Goal: Task Accomplishment & Management: Use online tool/utility

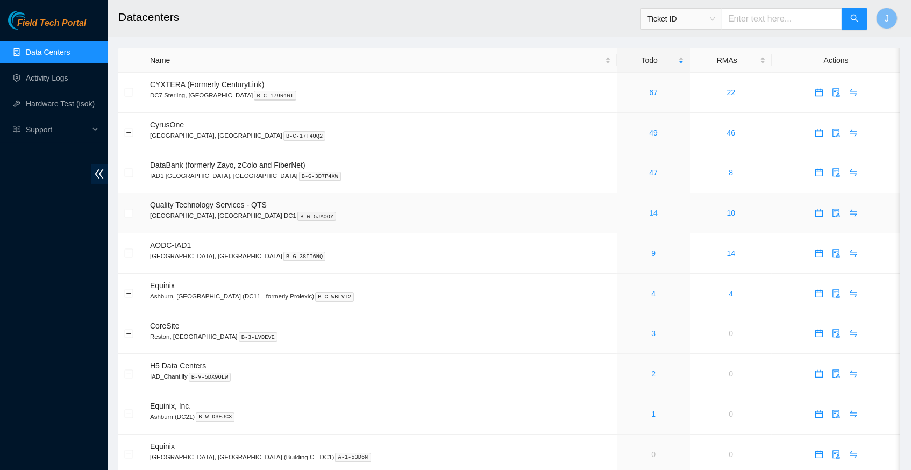
click at [649, 209] on link "14" at bounding box center [653, 213] width 9 height 9
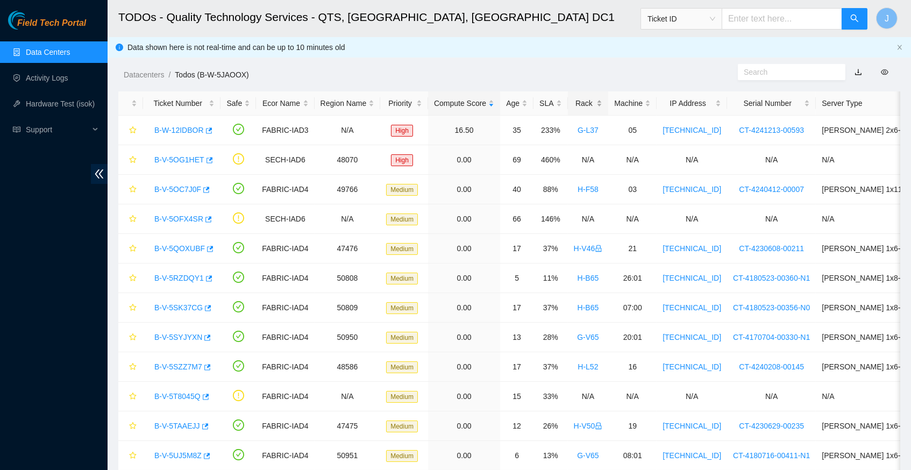
click at [603, 101] on div "Rack" at bounding box center [588, 103] width 29 height 12
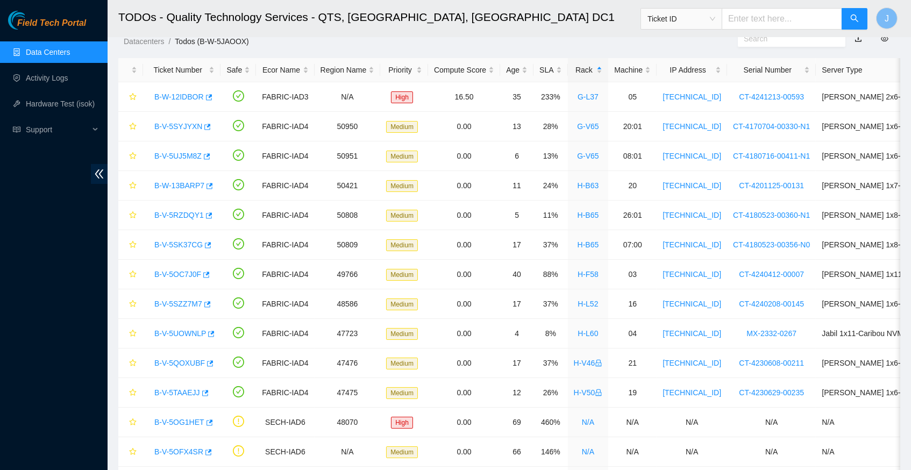
scroll to position [34, 0]
click at [562, 70] on div "SLA" at bounding box center [550, 69] width 22 height 12
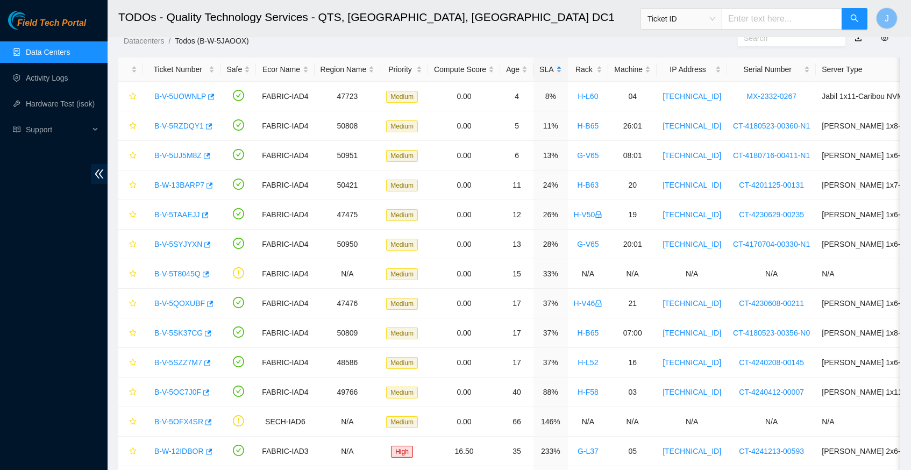
click at [562, 70] on div "SLA" at bounding box center [550, 69] width 22 height 12
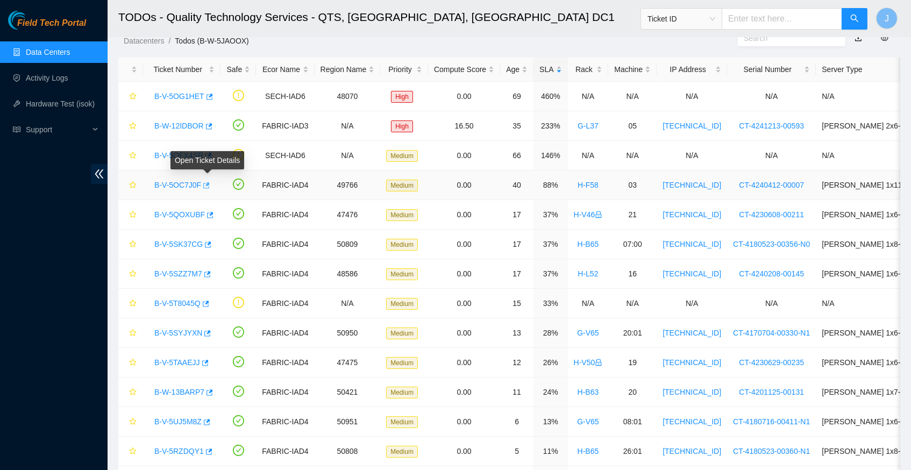
click at [210, 183] on icon "button" at bounding box center [206, 185] width 6 height 6
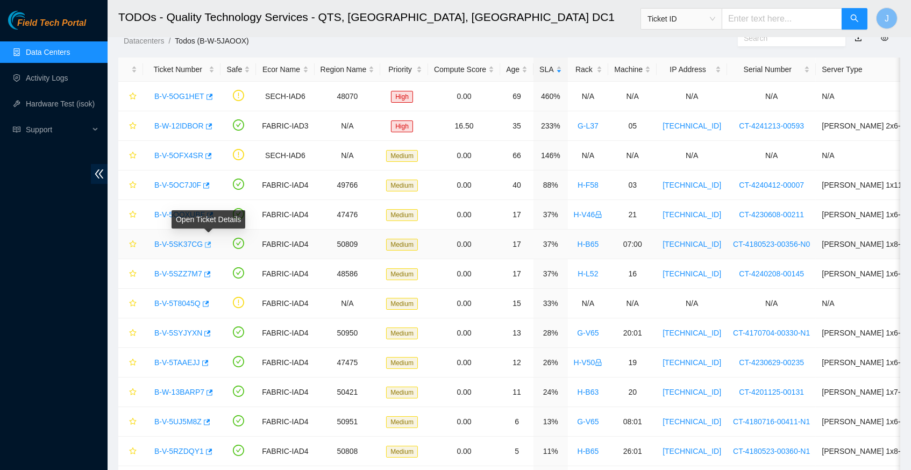
click at [211, 243] on icon "button" at bounding box center [207, 245] width 8 height 8
click at [210, 271] on icon "button" at bounding box center [207, 275] width 8 height 8
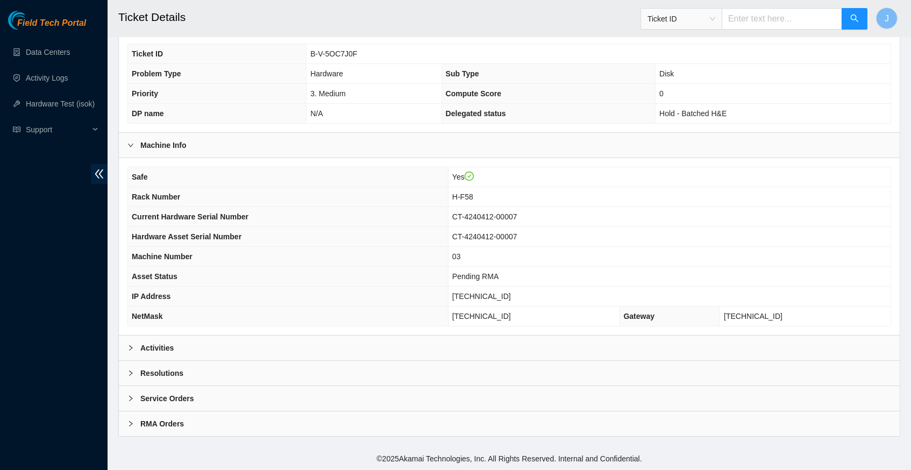
scroll to position [249, 0]
click at [131, 347] on icon "right" at bounding box center [130, 348] width 6 height 6
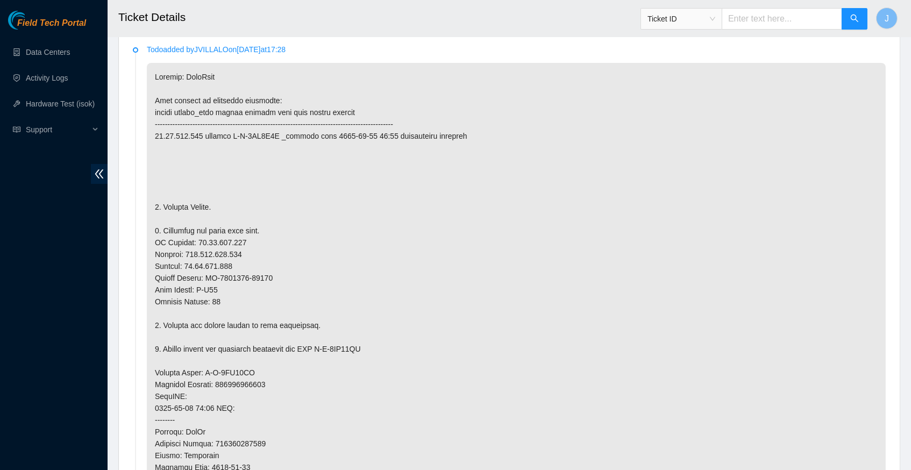
scroll to position [574, 0]
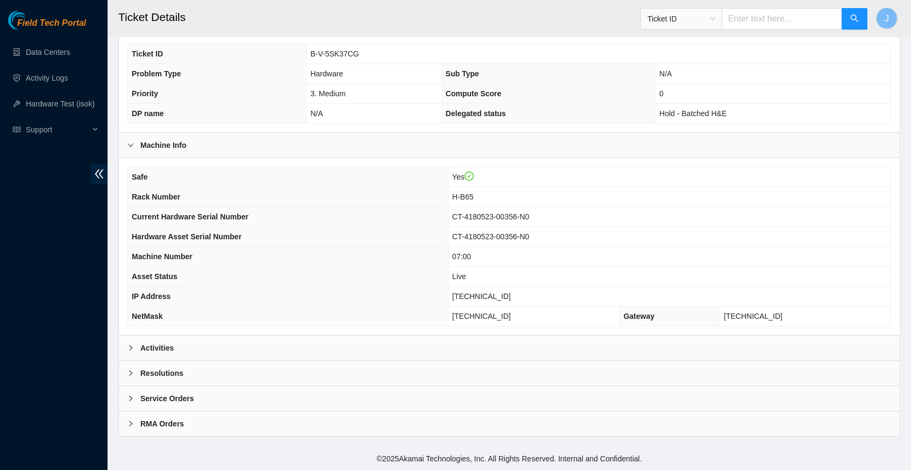
scroll to position [249, 0]
click at [130, 348] on icon "right" at bounding box center [130, 348] width 6 height 6
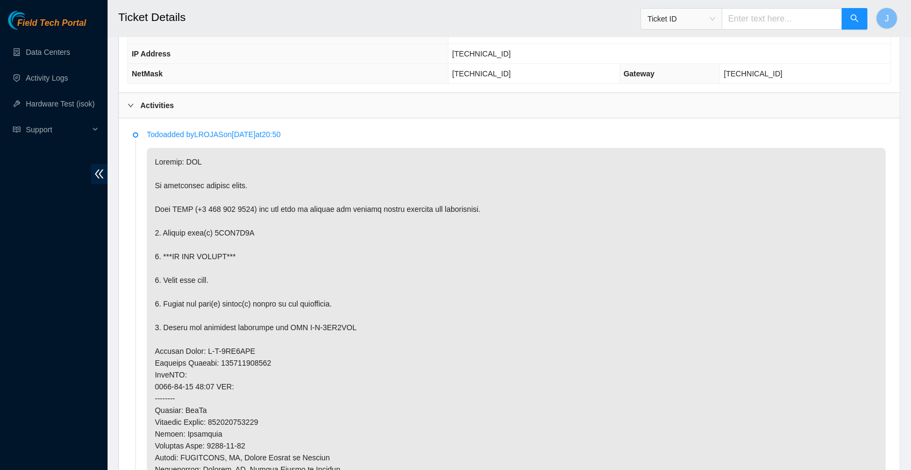
scroll to position [479, 0]
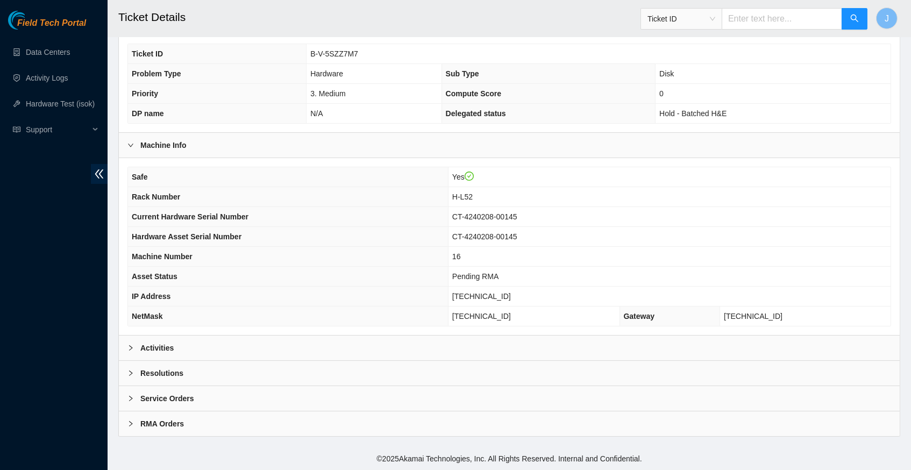
scroll to position [249, 0]
click at [130, 347] on icon "right" at bounding box center [130, 347] width 3 height 5
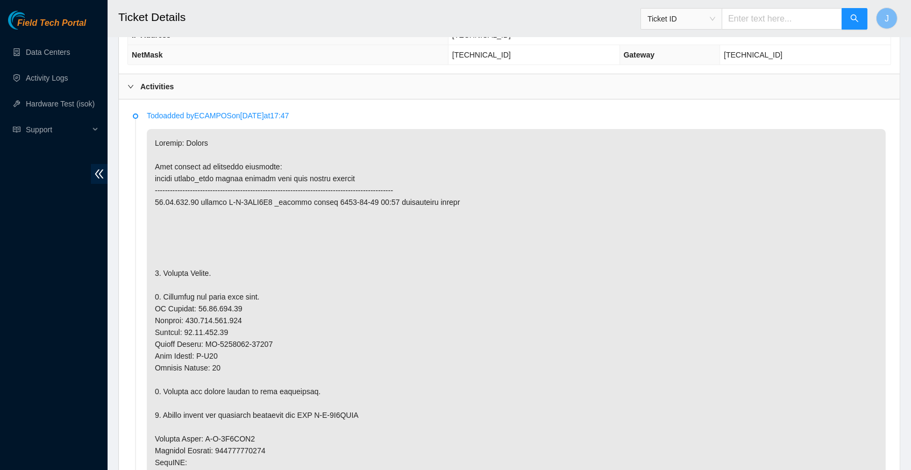
scroll to position [505, 0]
